Goal: Entertainment & Leisure: Consume media (video, audio)

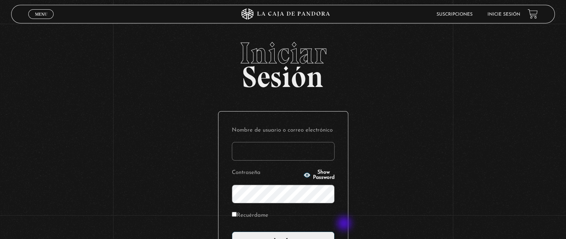
type input "[EMAIL_ADDRESS][DOMAIN_NAME]"
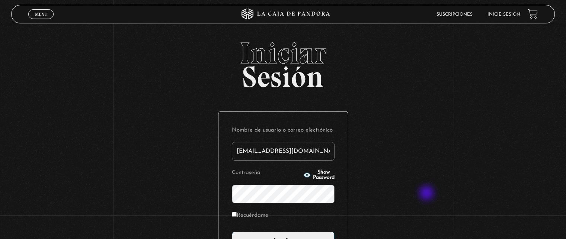
click at [427, 194] on div "Iniciar Sesión Nombre de usuario o correo electrónico [EMAIL_ADDRESS][DOMAIN_NA…" at bounding box center [283, 180] width 566 height 285
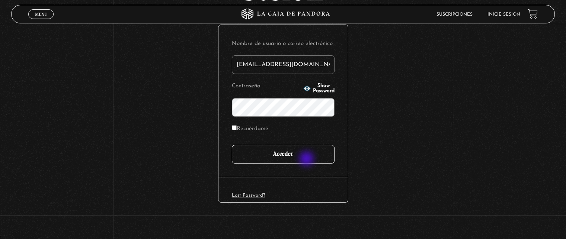
click at [307, 157] on input "Acceder" at bounding box center [283, 154] width 103 height 19
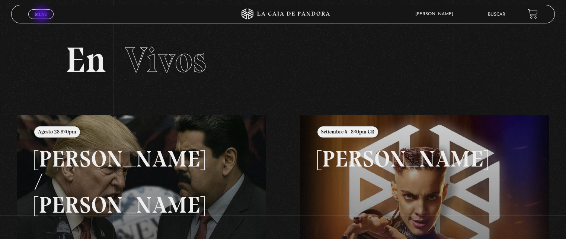
click at [42, 15] on span "Menu" at bounding box center [41, 14] width 12 height 4
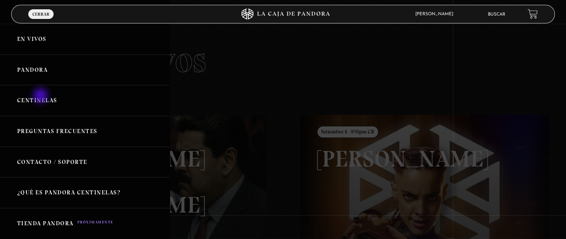
click at [41, 96] on link "Centinelas" at bounding box center [85, 100] width 170 height 31
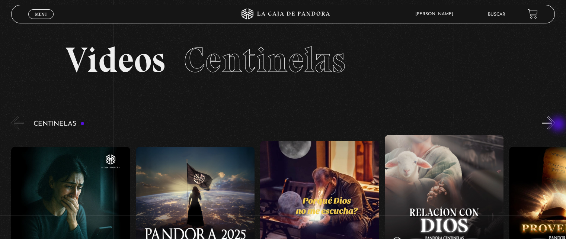
click at [555, 125] on button "»" at bounding box center [548, 122] width 13 height 13
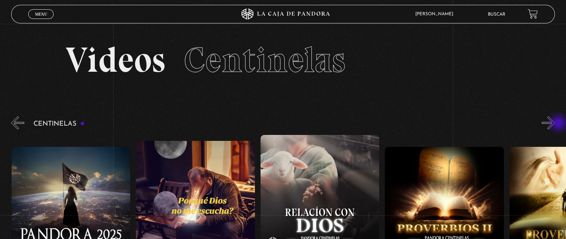
click at [555, 124] on button "»" at bounding box center [548, 122] width 13 height 13
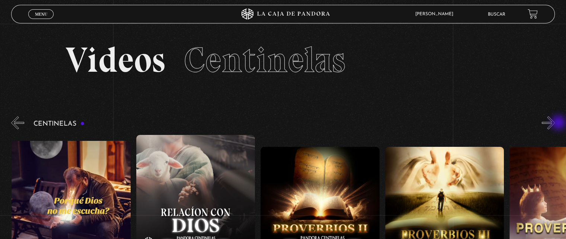
click at [555, 124] on button "»" at bounding box center [548, 122] width 13 height 13
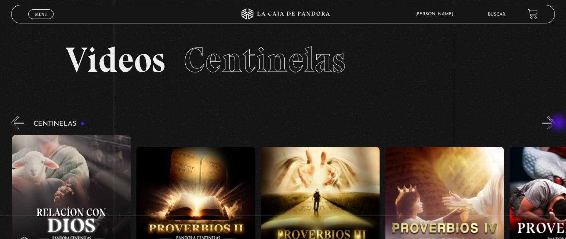
click at [555, 124] on button "»" at bounding box center [548, 122] width 13 height 13
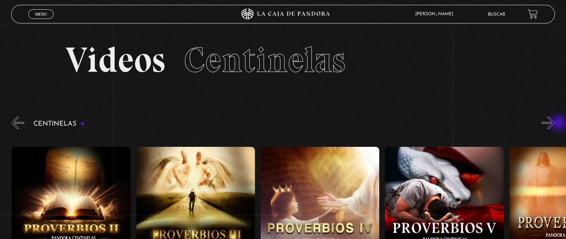
click at [555, 124] on button "»" at bounding box center [548, 122] width 13 height 13
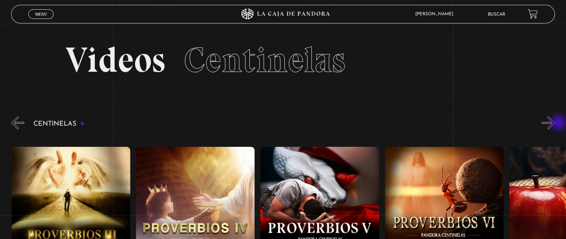
click at [555, 124] on button "»" at bounding box center [548, 122] width 13 height 13
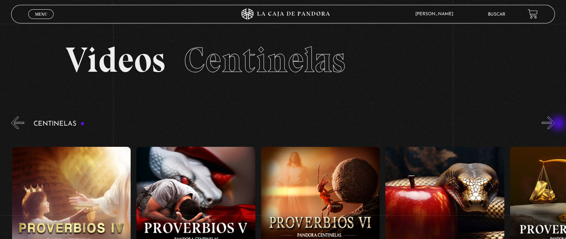
scroll to position [0, 746]
click at [553, 125] on button "»" at bounding box center [548, 122] width 13 height 13
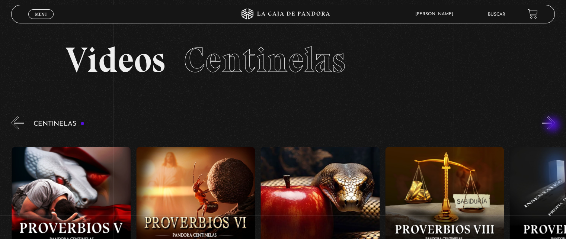
click at [553, 125] on button "»" at bounding box center [548, 122] width 13 height 13
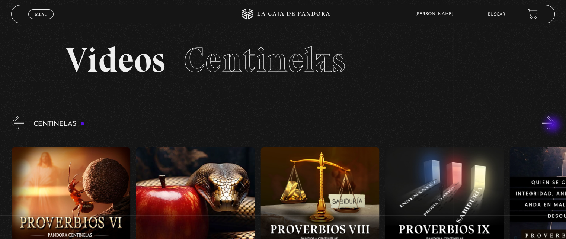
click at [553, 125] on button "»" at bounding box center [548, 122] width 13 height 13
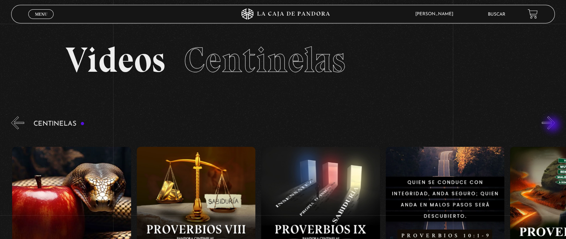
click at [553, 125] on button "»" at bounding box center [548, 122] width 13 height 13
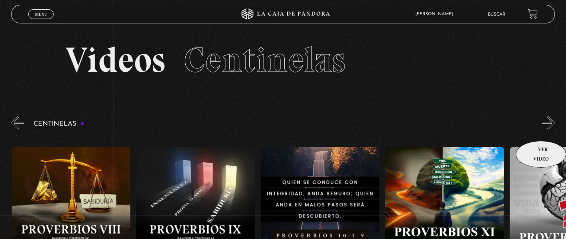
scroll to position [0, 1244]
click at [550, 122] on button "»" at bounding box center [548, 122] width 13 height 13
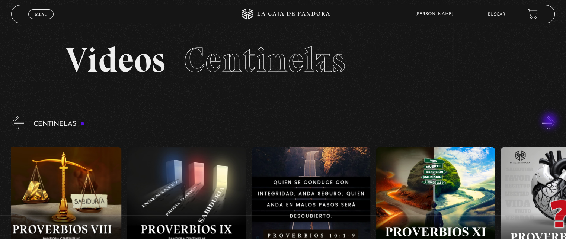
scroll to position [37, 0]
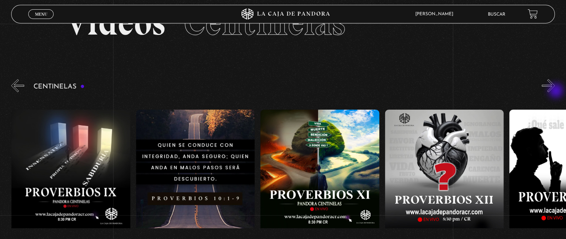
click at [555, 91] on button "»" at bounding box center [548, 85] width 13 height 13
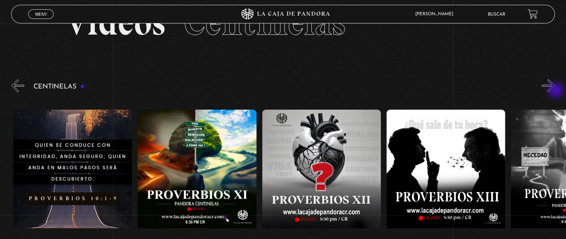
click at [555, 91] on button "»" at bounding box center [548, 85] width 13 height 13
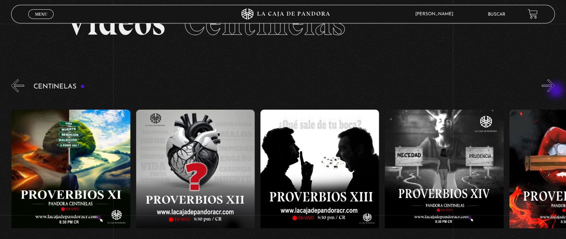
click at [555, 91] on button "»" at bounding box center [548, 85] width 13 height 13
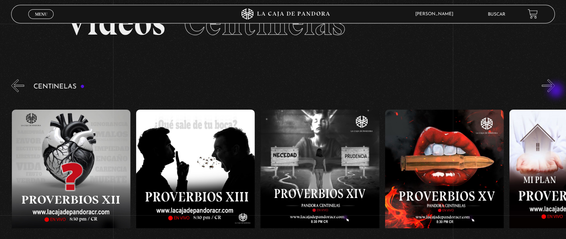
click at [555, 91] on button "»" at bounding box center [548, 85] width 13 height 13
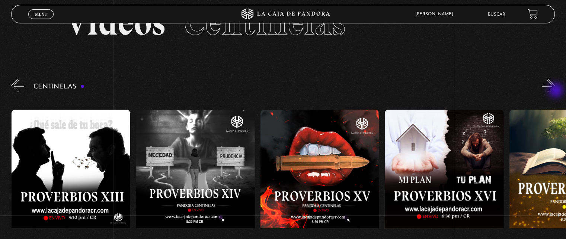
click at [555, 91] on button "»" at bounding box center [548, 85] width 13 height 13
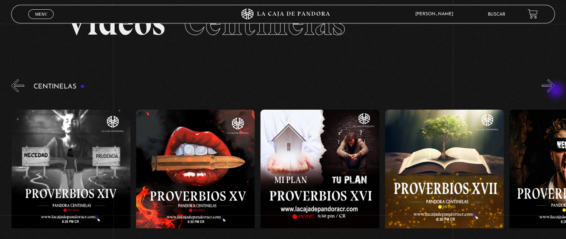
click at [555, 91] on button "»" at bounding box center [548, 85] width 13 height 13
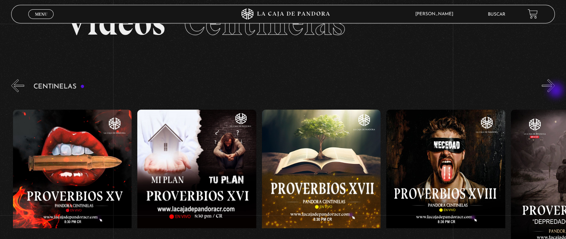
click at [555, 91] on button "»" at bounding box center [548, 85] width 13 height 13
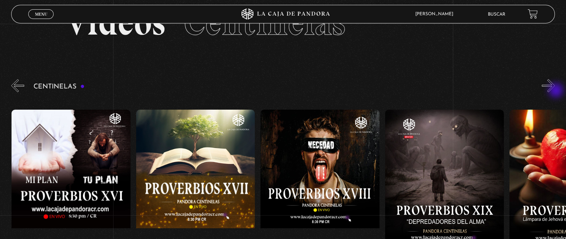
click at [555, 91] on button "»" at bounding box center [548, 85] width 13 height 13
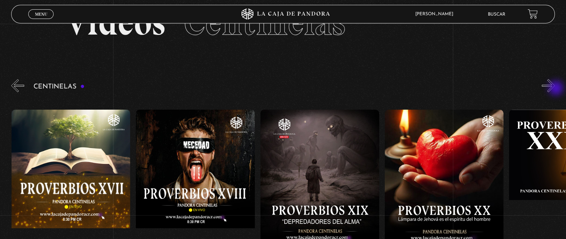
click at [555, 89] on button "»" at bounding box center [548, 85] width 13 height 13
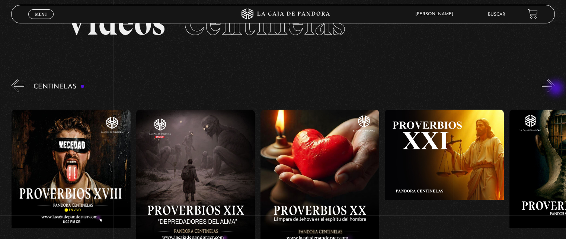
click at [555, 89] on button "»" at bounding box center [548, 85] width 13 height 13
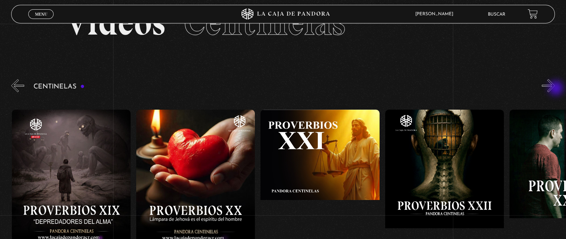
click at [555, 89] on button "»" at bounding box center [548, 85] width 13 height 13
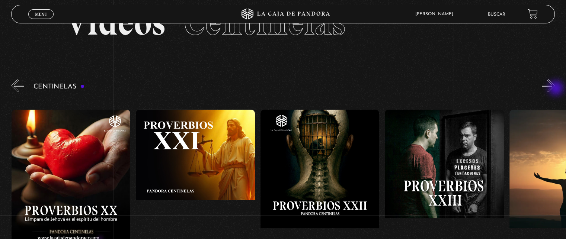
click at [555, 89] on button "»" at bounding box center [548, 85] width 13 height 13
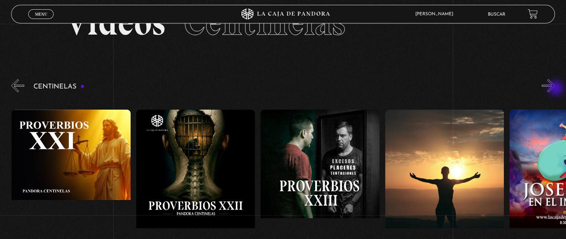
click at [555, 89] on button "»" at bounding box center [548, 85] width 13 height 13
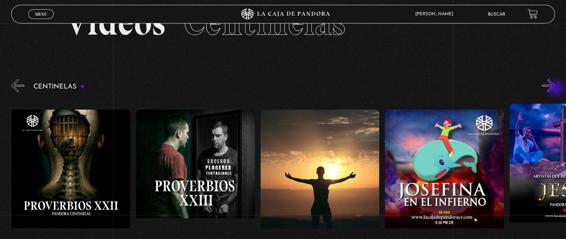
scroll to position [74, 0]
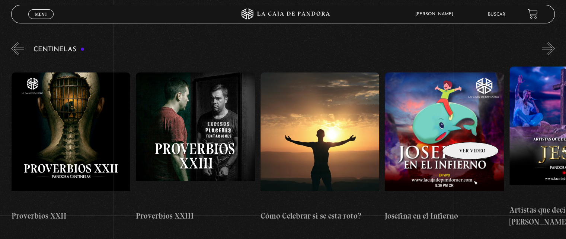
click at [461, 131] on figure at bounding box center [444, 140] width 119 height 134
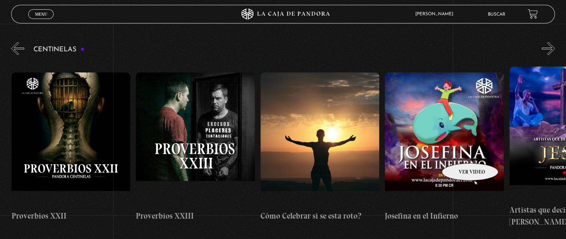
click at [460, 152] on figure at bounding box center [444, 140] width 119 height 134
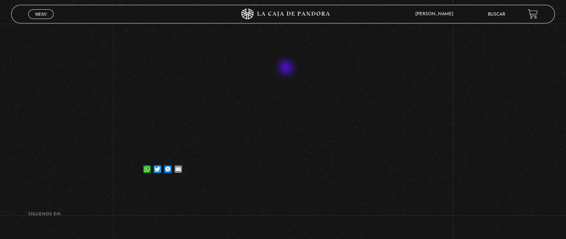
scroll to position [112, 0]
